Goal: Obtain resource: Download file/media

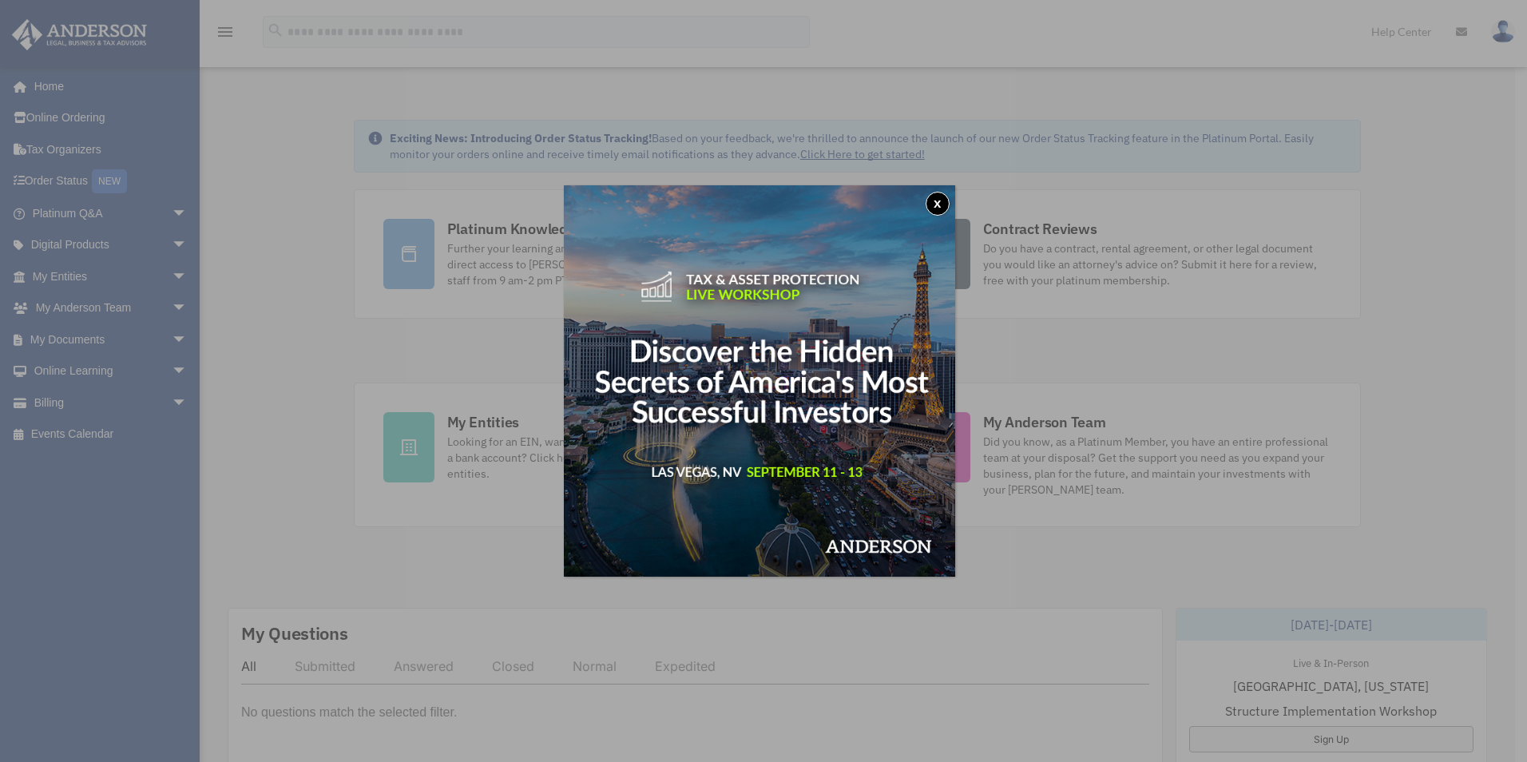
click at [939, 206] on button "x" at bounding box center [938, 204] width 24 height 24
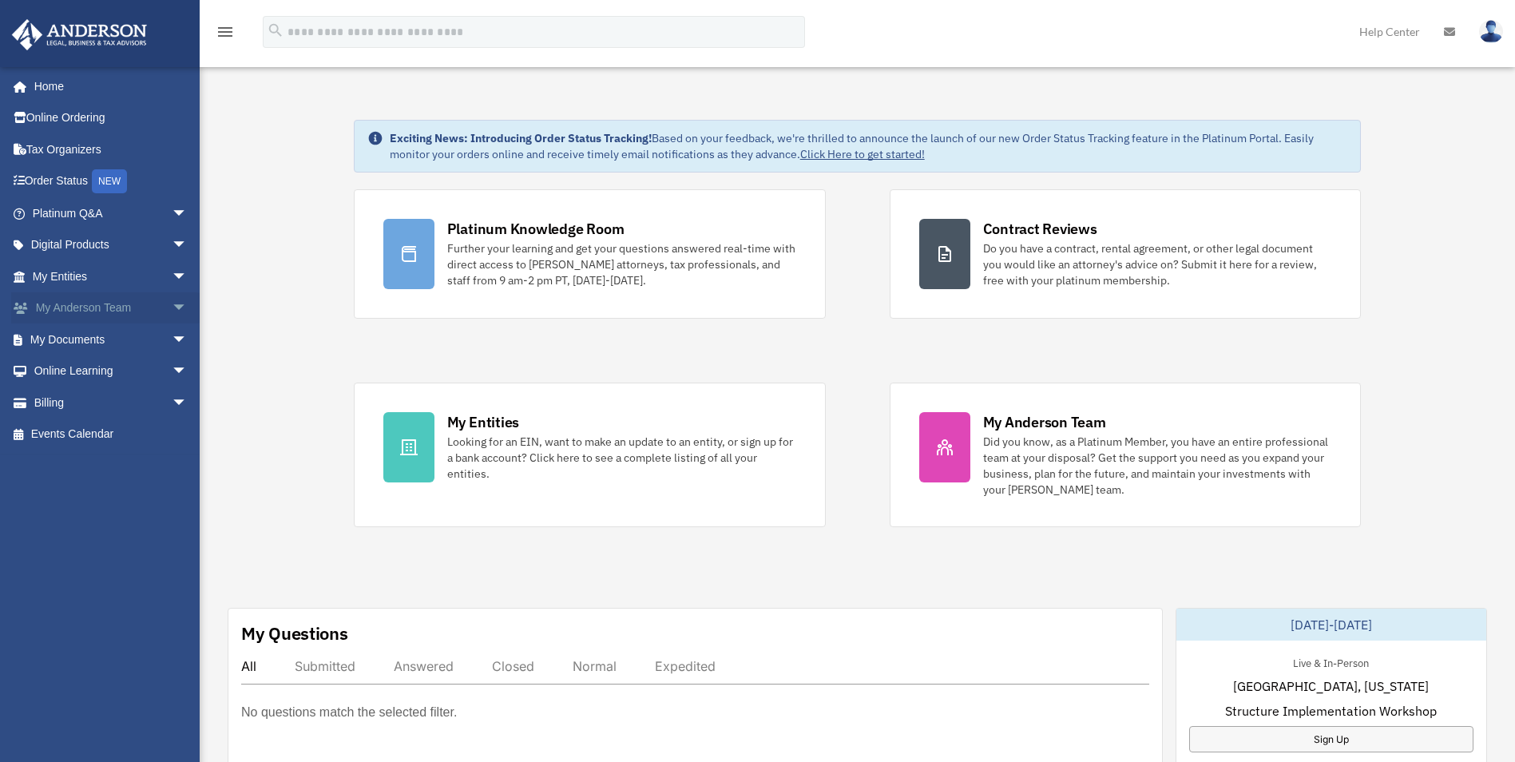
click at [172, 307] on span "arrow_drop_down" at bounding box center [188, 308] width 32 height 33
click at [93, 432] on link "My Documents arrow_drop_down" at bounding box center [111, 435] width 200 height 32
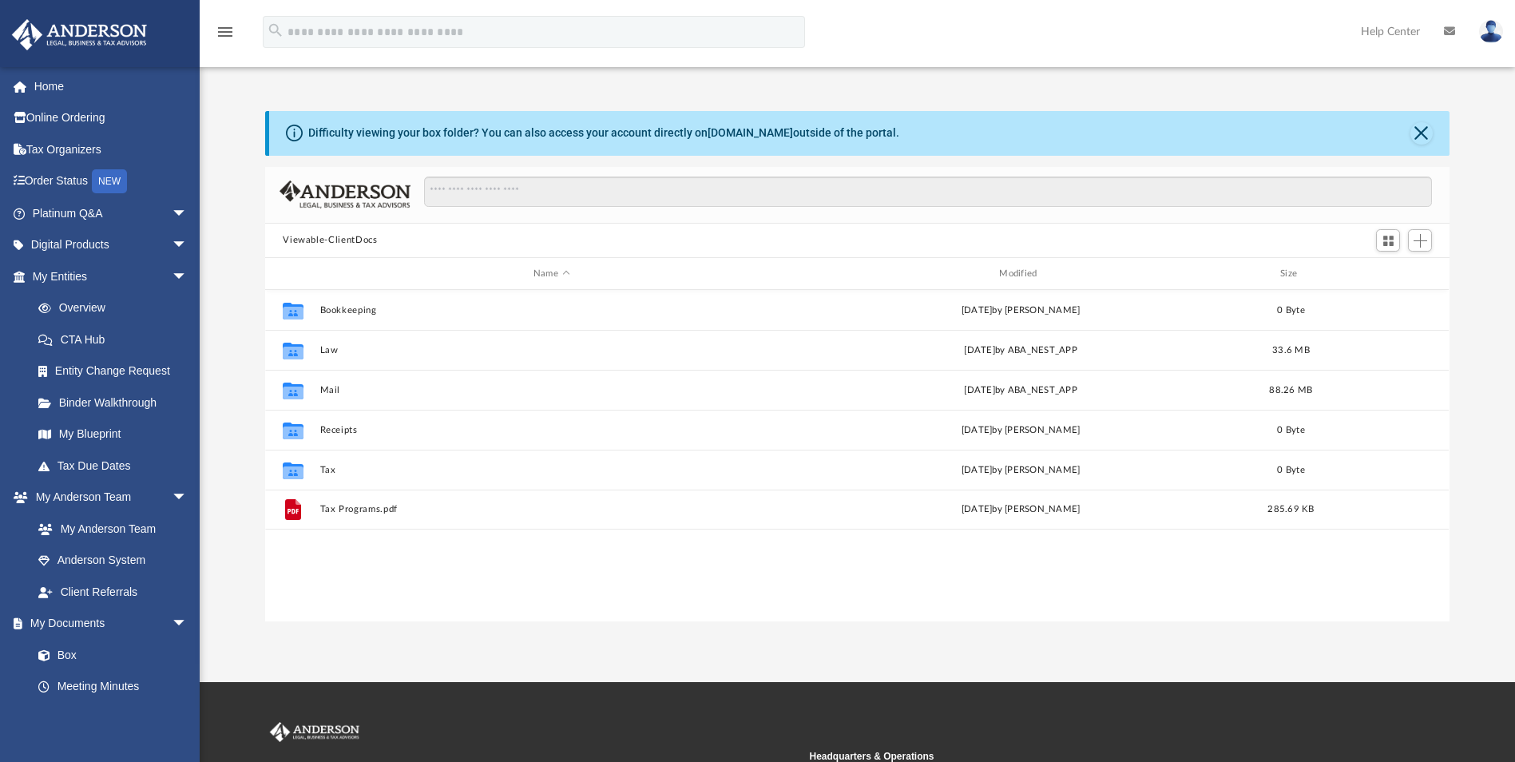
scroll to position [351, 1172]
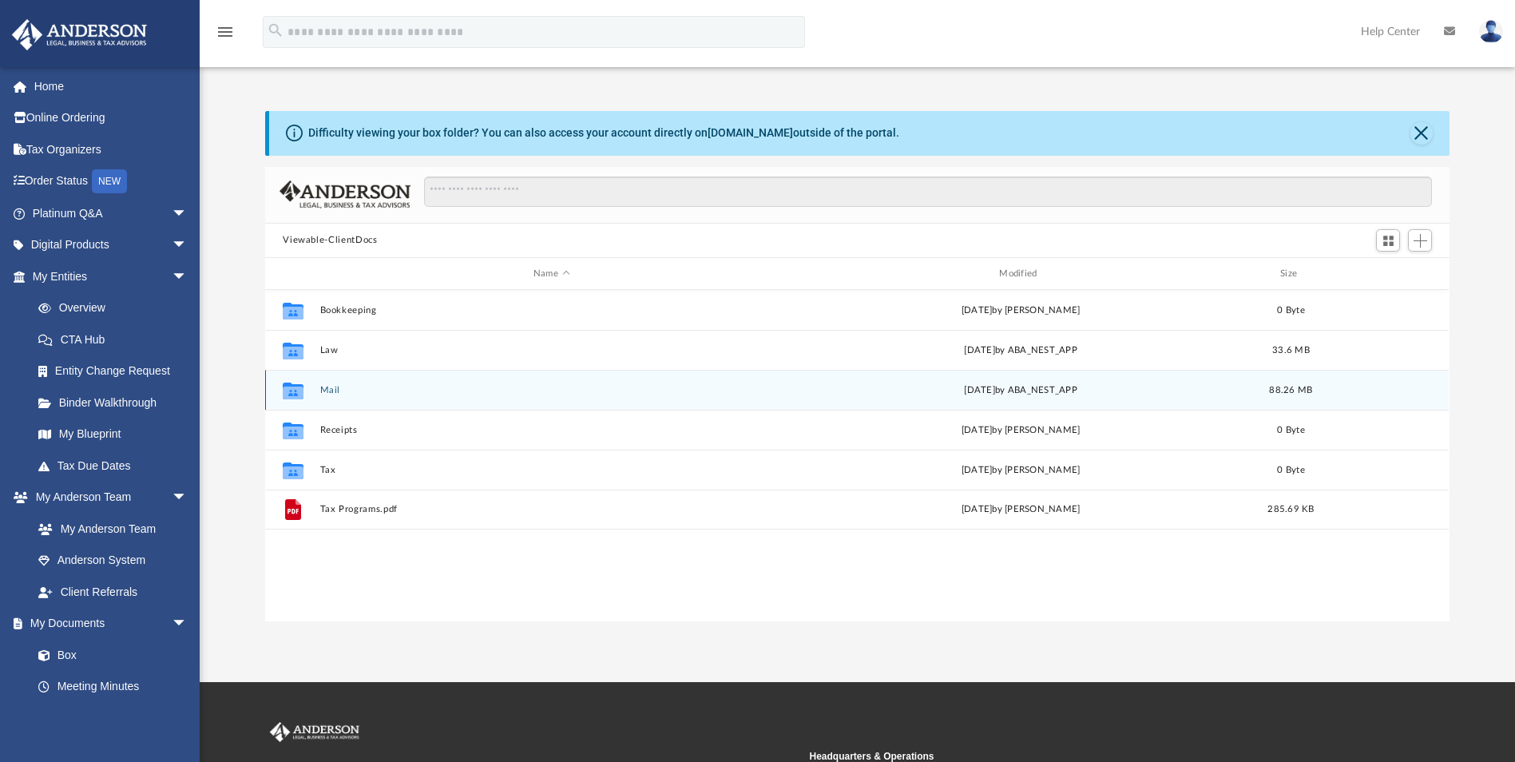
click at [327, 392] on button "Mail" at bounding box center [551, 390] width 462 height 10
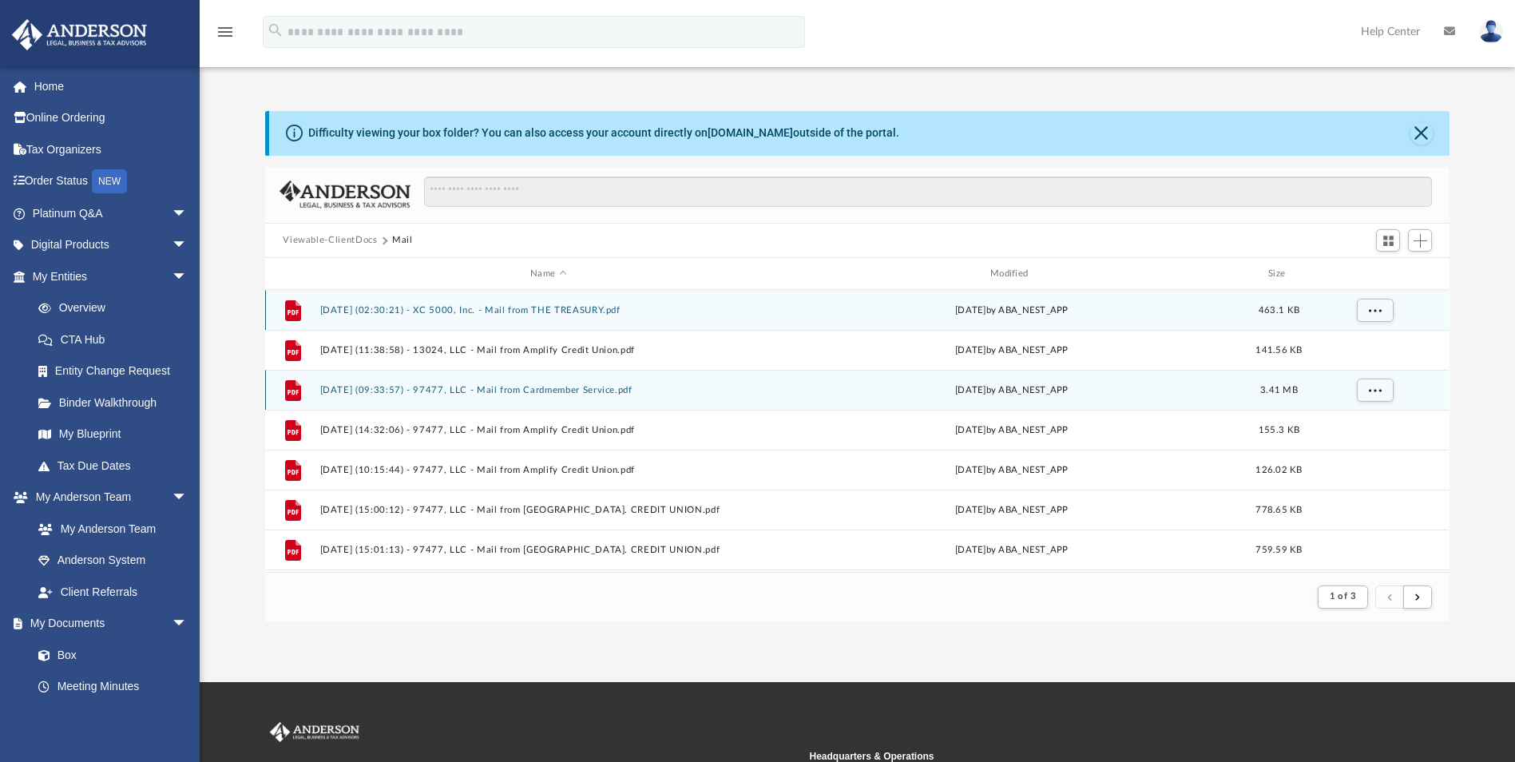
scroll to position [302, 1172]
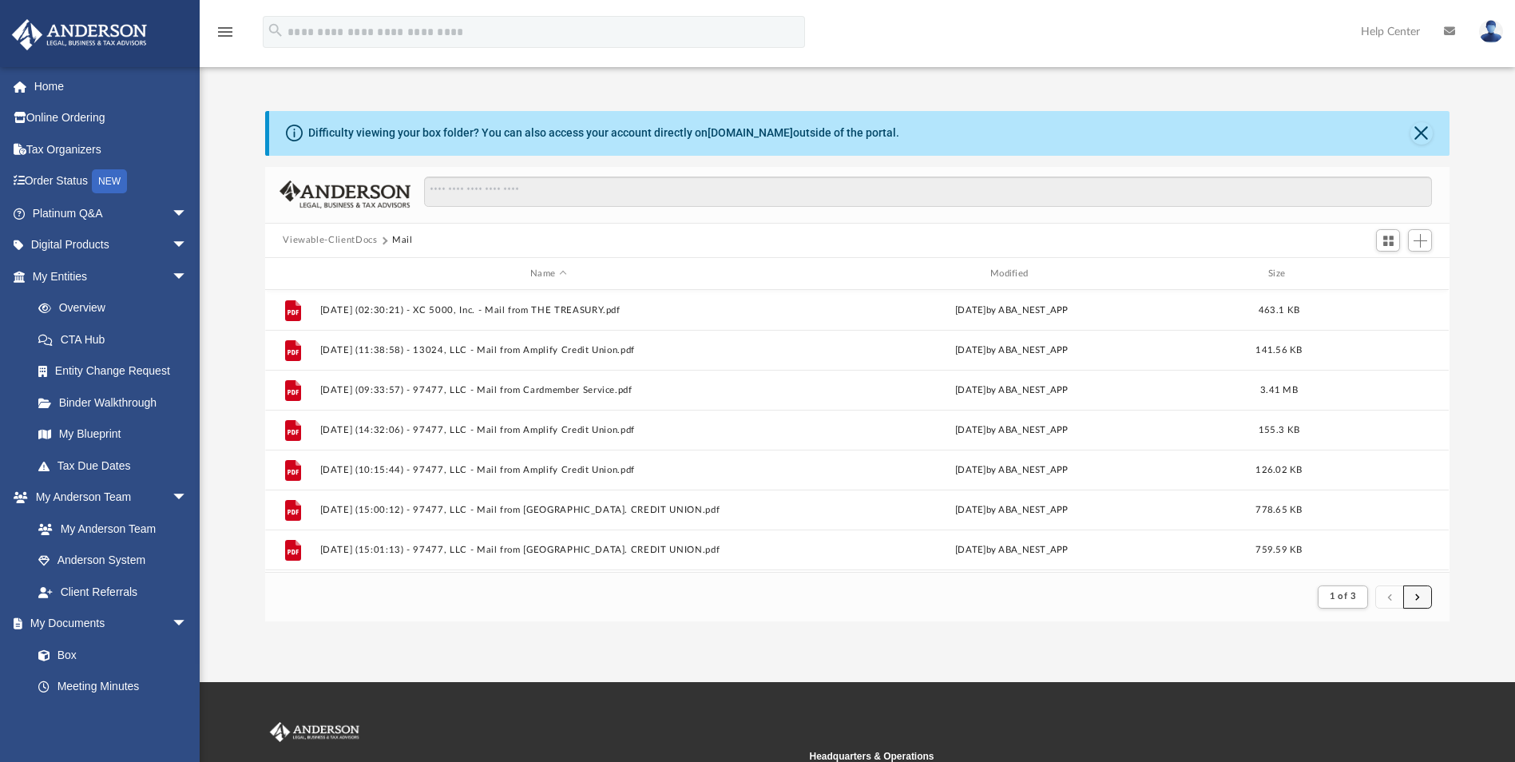
click at [1418, 598] on span "submit" at bounding box center [1417, 596] width 5 height 9
click at [1415, 599] on span "submit" at bounding box center [1417, 596] width 5 height 9
click at [1351, 597] on span "1 of 3" at bounding box center [1343, 596] width 26 height 9
click at [1350, 676] on ul "1 2 3" at bounding box center [1356, 658] width 24 height 93
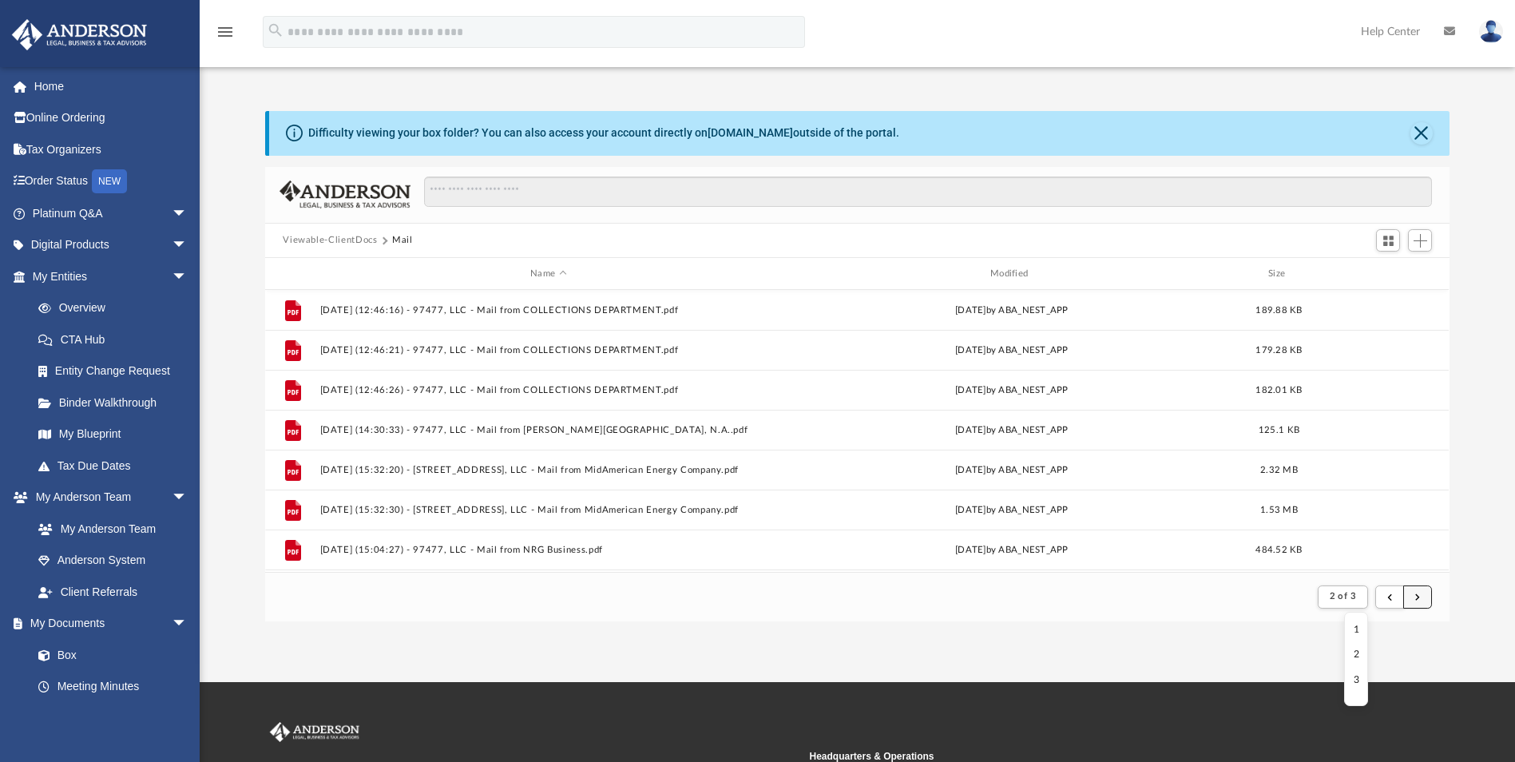
click at [1419, 594] on span "submit" at bounding box center [1417, 596] width 5 height 9
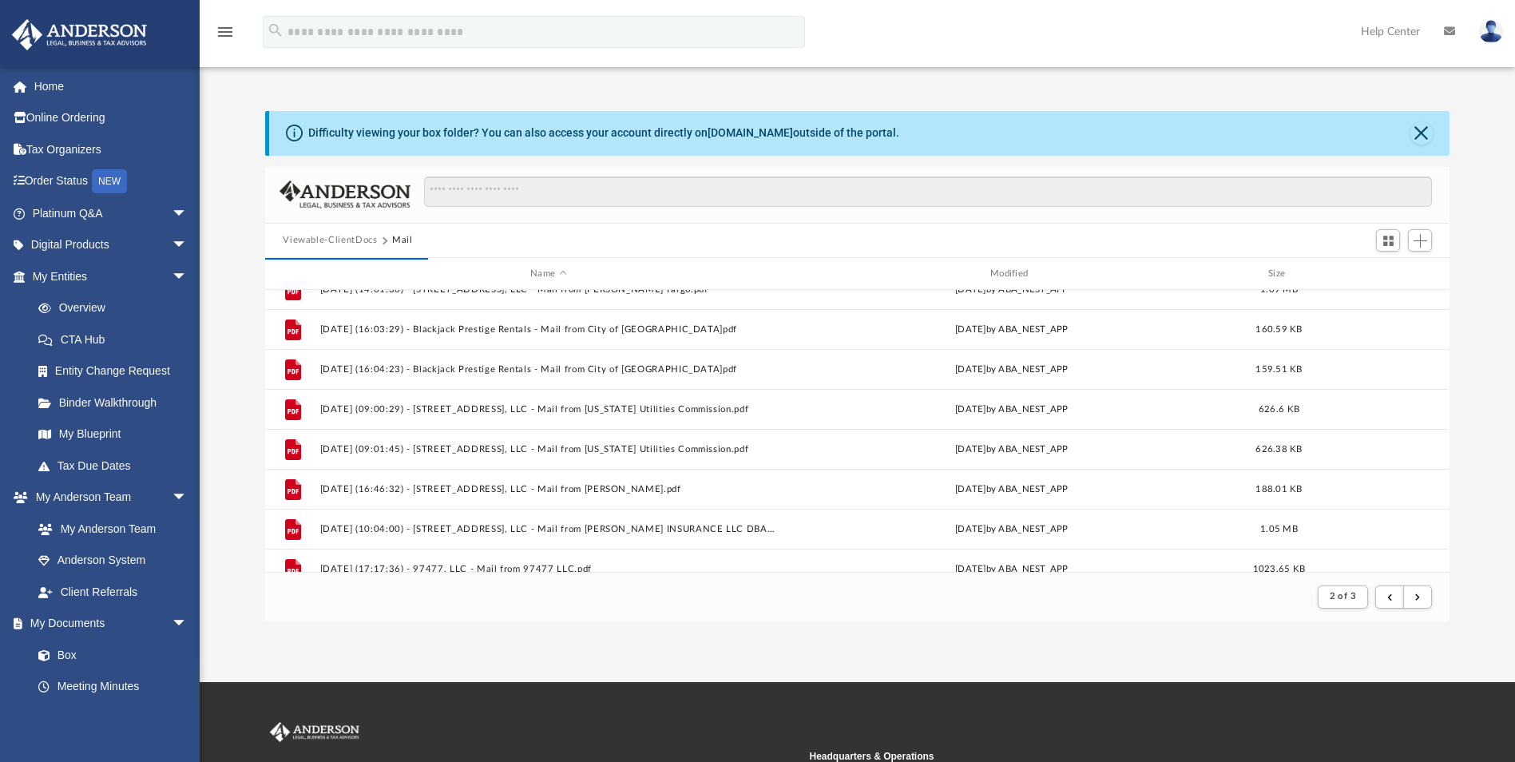
scroll to position [1715, 0]
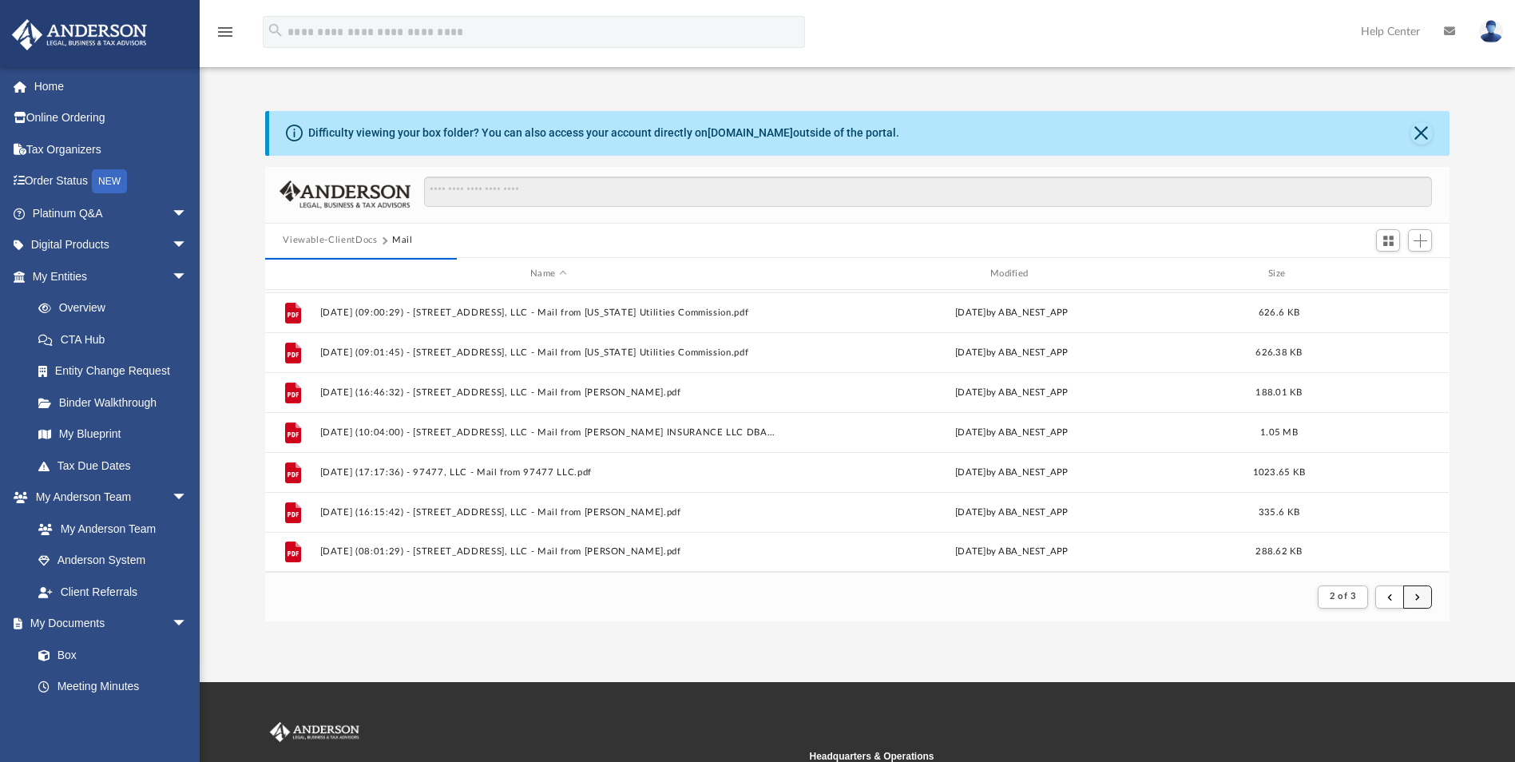
click at [1419, 601] on button "submit" at bounding box center [1417, 596] width 29 height 23
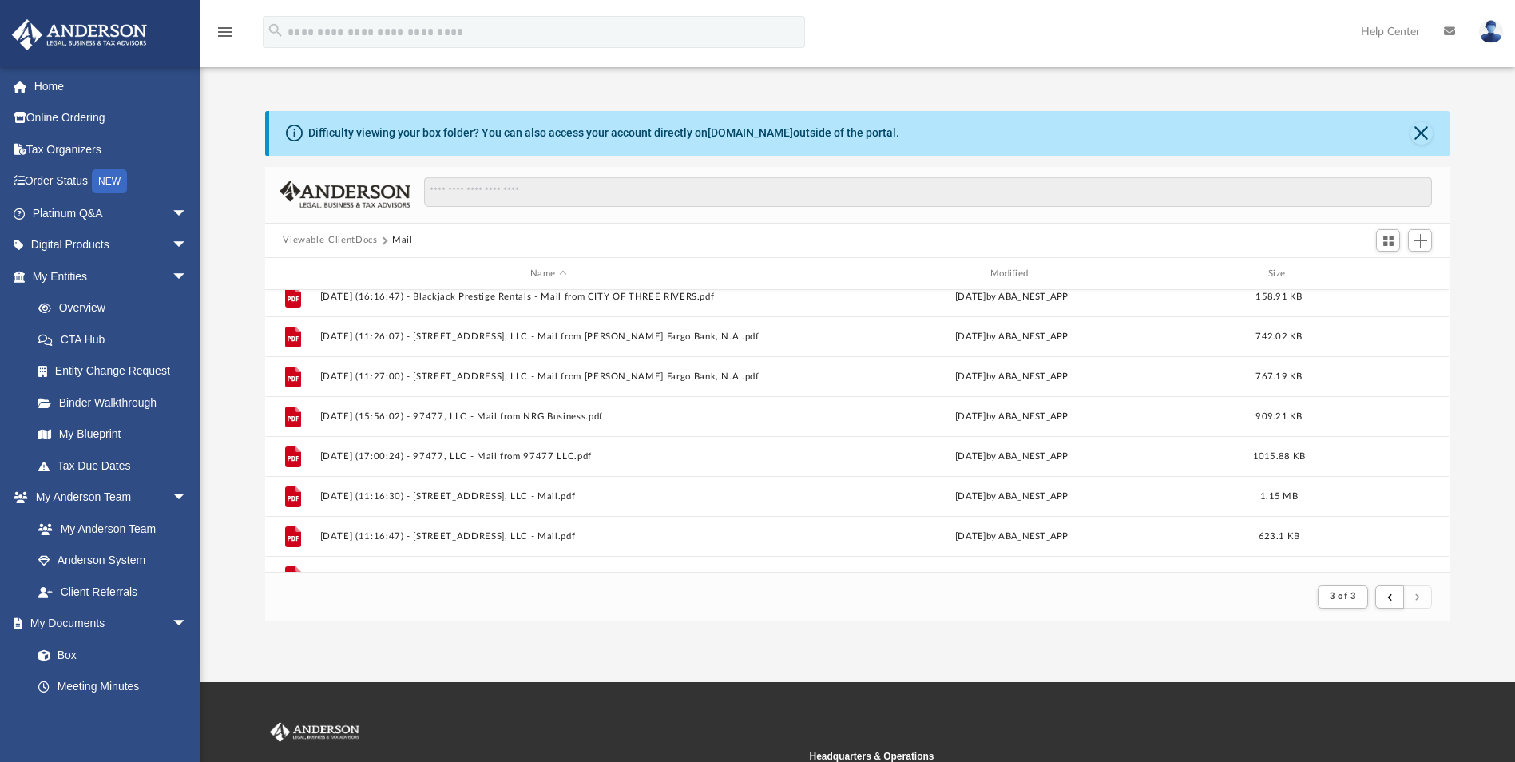
scroll to position [1236, 0]
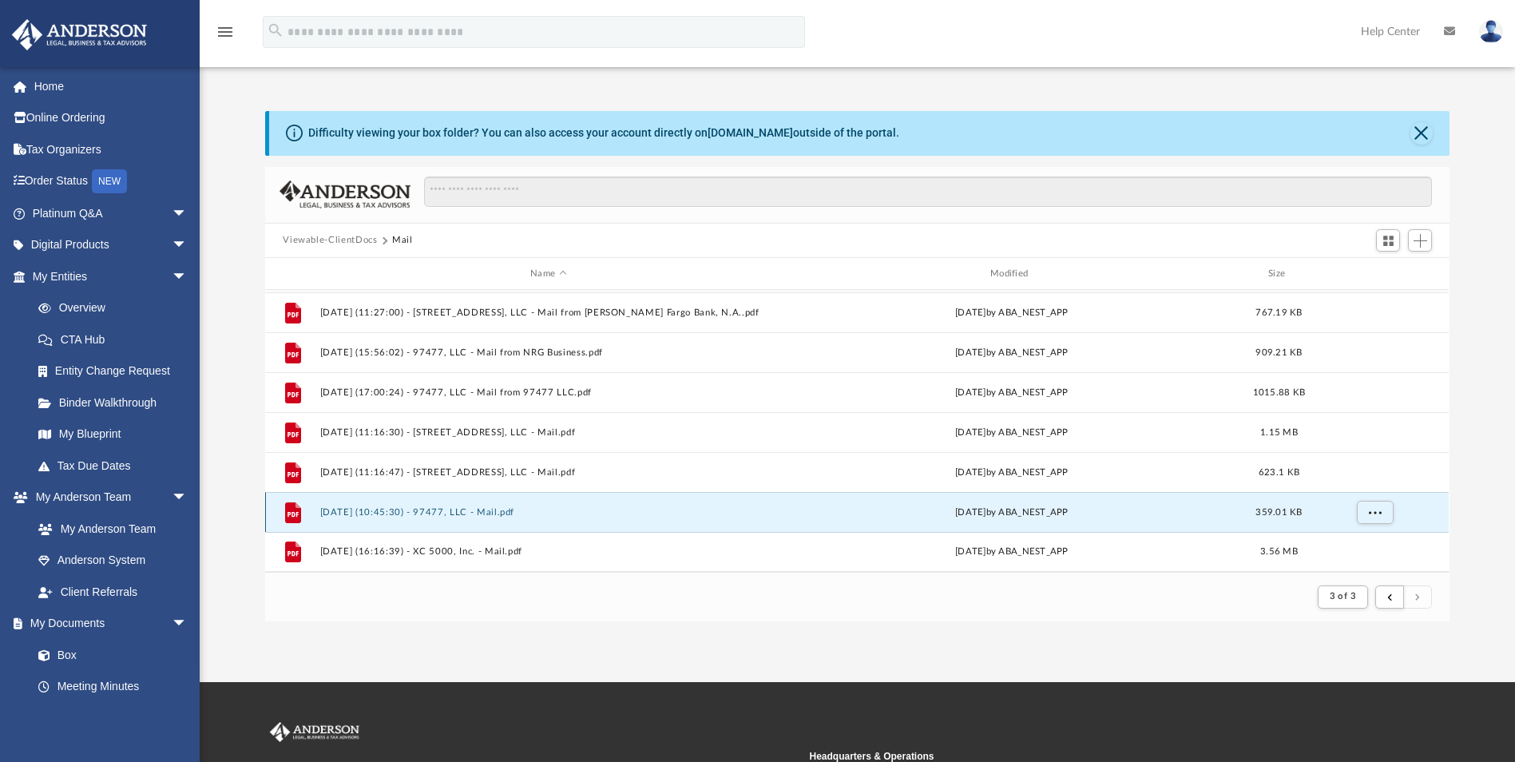
click at [464, 512] on button "[DATE] (10:45:30) - 97477, LLC - Mail.pdf" at bounding box center [548, 512] width 457 height 10
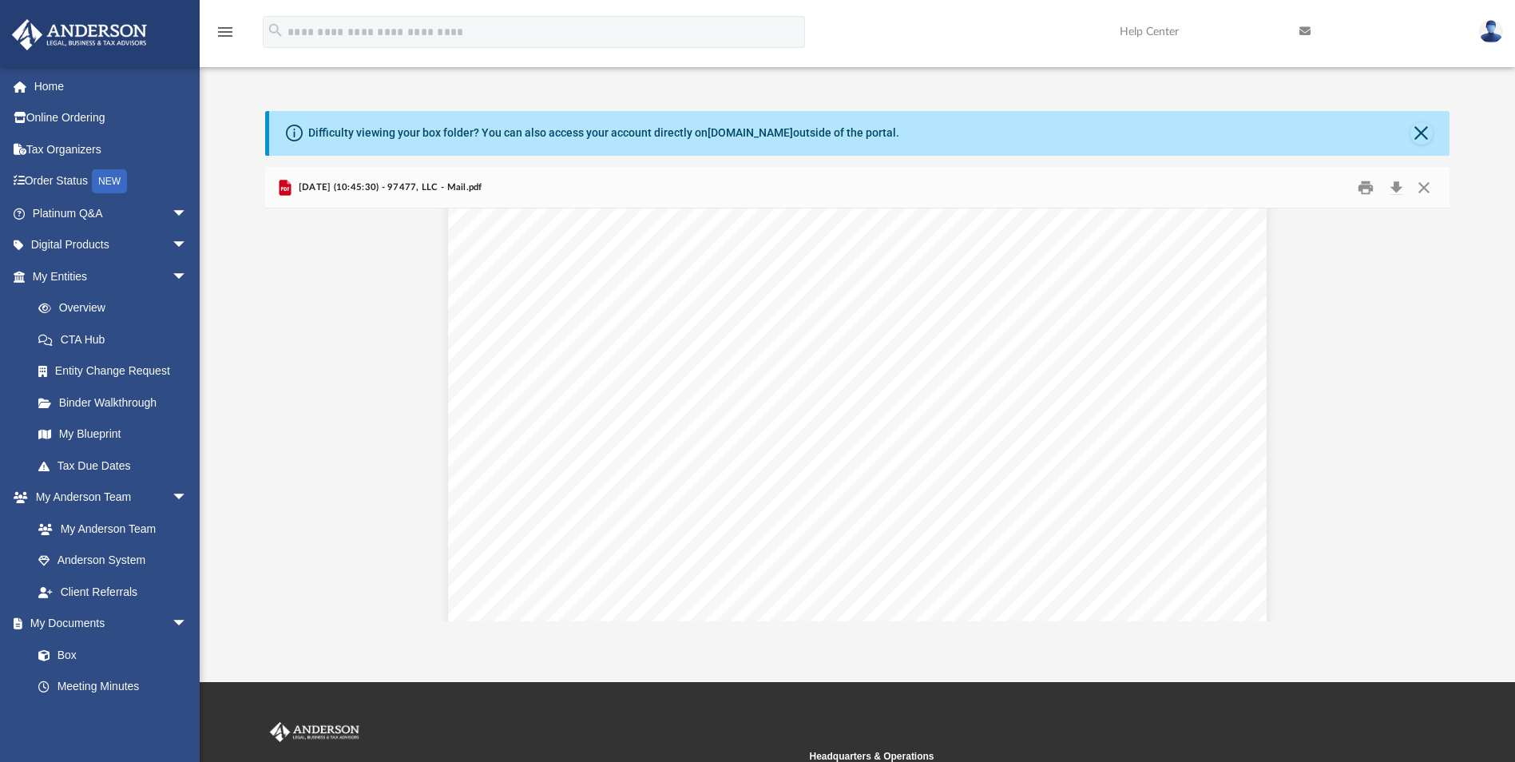
scroll to position [240, 0]
